Goal: Use online tool/utility

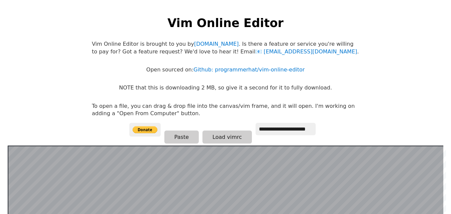
scroll to position [130, 0]
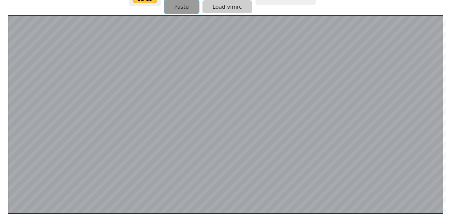
click at [169, 7] on button "Paste" at bounding box center [181, 6] width 34 height 13
click at [185, 5] on button "Paste" at bounding box center [181, 6] width 34 height 13
click at [180, 7] on button "Paste" at bounding box center [181, 7] width 34 height 13
click at [173, 5] on button "Paste" at bounding box center [181, 7] width 34 height 13
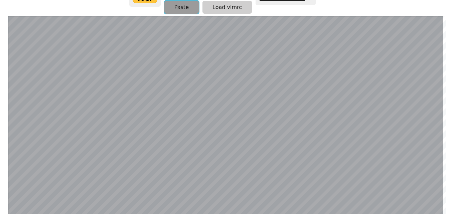
click at [182, 5] on button "Paste" at bounding box center [181, 7] width 34 height 13
click at [186, 9] on button "Paste" at bounding box center [181, 6] width 34 height 13
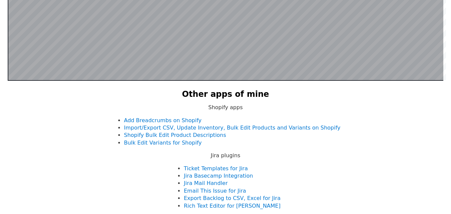
scroll to position [130, 0]
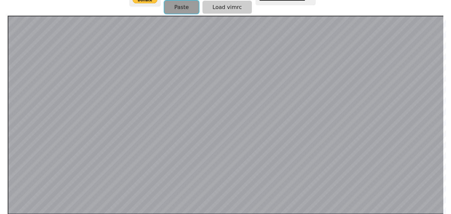
click at [180, 8] on button "Paste" at bounding box center [181, 7] width 34 height 13
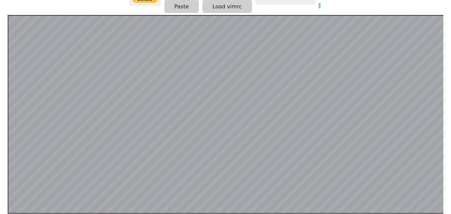
scroll to position [64, 0]
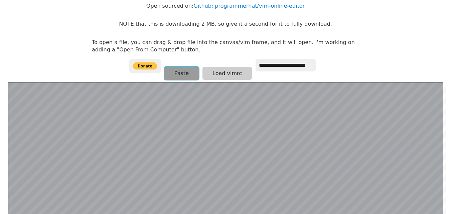
click at [185, 74] on button "Paste" at bounding box center [181, 73] width 34 height 13
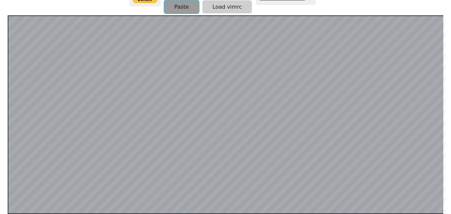
click at [180, 7] on button "Paste" at bounding box center [181, 6] width 34 height 13
click at [174, 9] on button "Paste" at bounding box center [181, 7] width 34 height 13
click at [177, 5] on button "Paste" at bounding box center [181, 7] width 34 height 13
click at [183, 6] on button "Paste" at bounding box center [181, 7] width 34 height 13
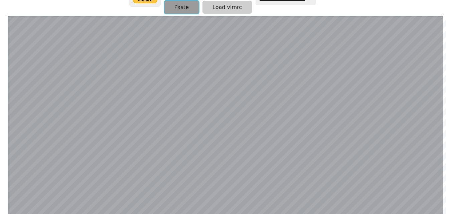
click at [176, 9] on button "Paste" at bounding box center [181, 7] width 34 height 13
